Goal: Transaction & Acquisition: Book appointment/travel/reservation

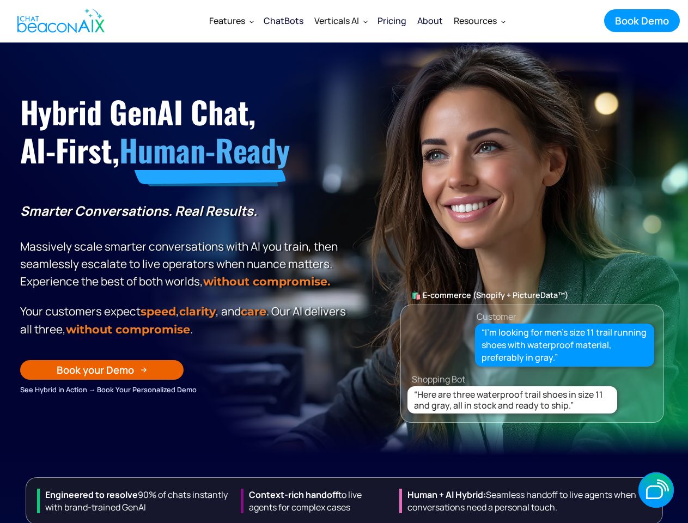
click at [344, 261] on p "Smarter Conversations. Real Results. Massively scale smarter conversations with…" at bounding box center [184, 246] width 329 height 88
click at [357, 21] on div "Verticals AI" at bounding box center [336, 20] width 45 height 15
click at [231, 21] on div "Features" at bounding box center [227, 20] width 36 height 15
click at [340, 21] on div "Verticals AI" at bounding box center [336, 20] width 45 height 15
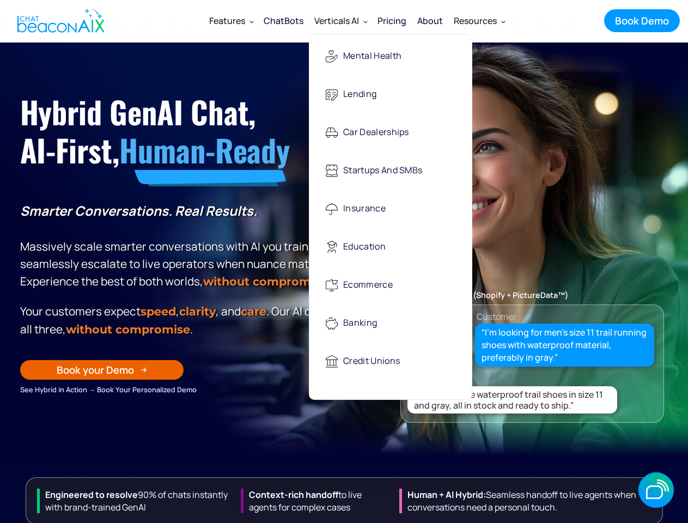
click at [479, 21] on div "Resources" at bounding box center [475, 20] width 43 height 15
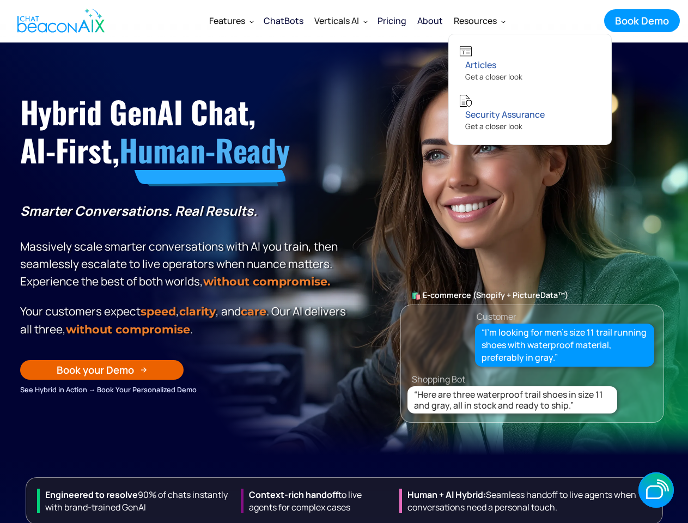
click at [102, 377] on div "Book your Demo" at bounding box center [95, 370] width 77 height 14
